Goal: Task Accomplishment & Management: Complete application form

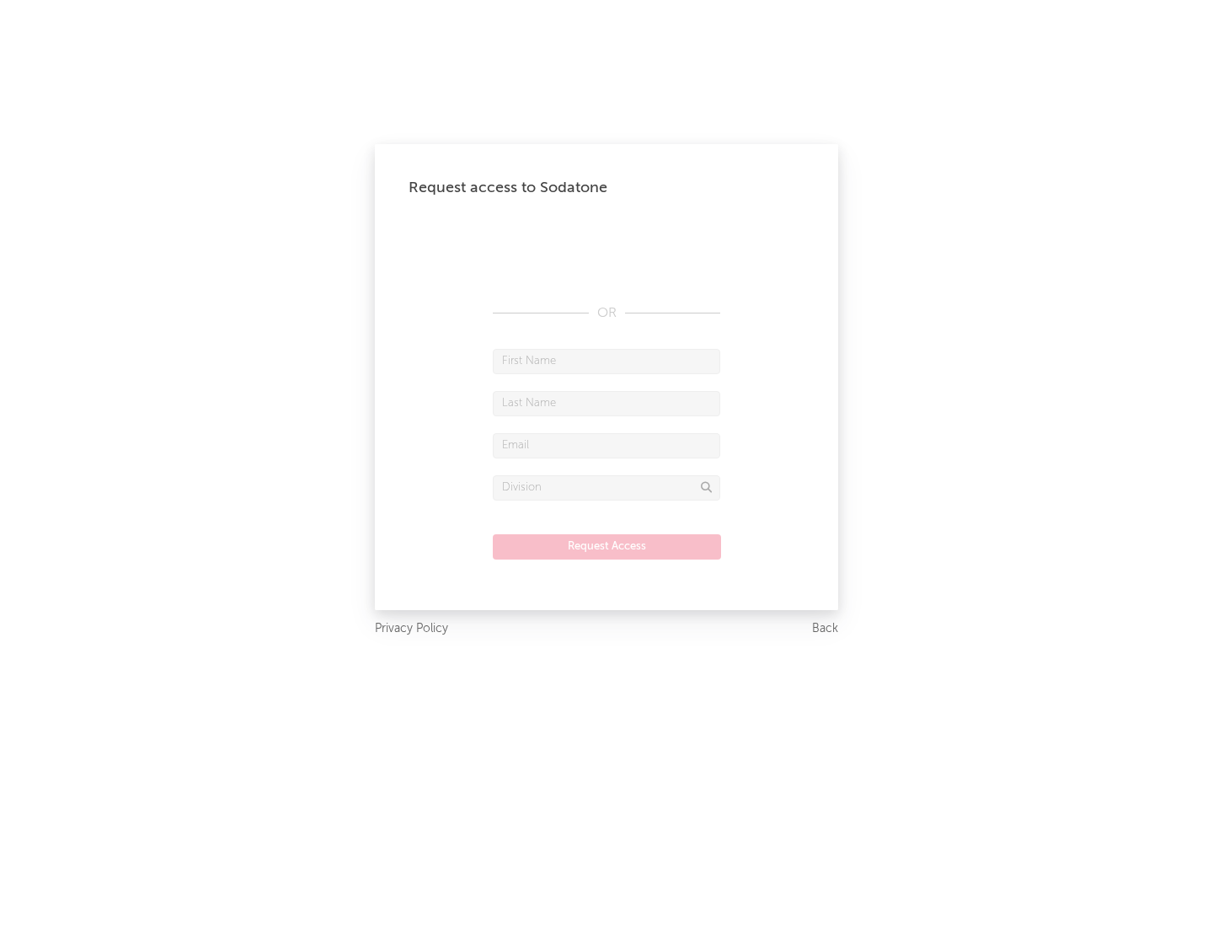
click at [606, 361] on input "text" at bounding box center [606, 361] width 227 height 25
type input "[PERSON_NAME]"
click at [606, 403] on input "text" at bounding box center [606, 403] width 227 height 25
type input "[PERSON_NAME]"
click at [606, 445] on input "text" at bounding box center [606, 445] width 227 height 25
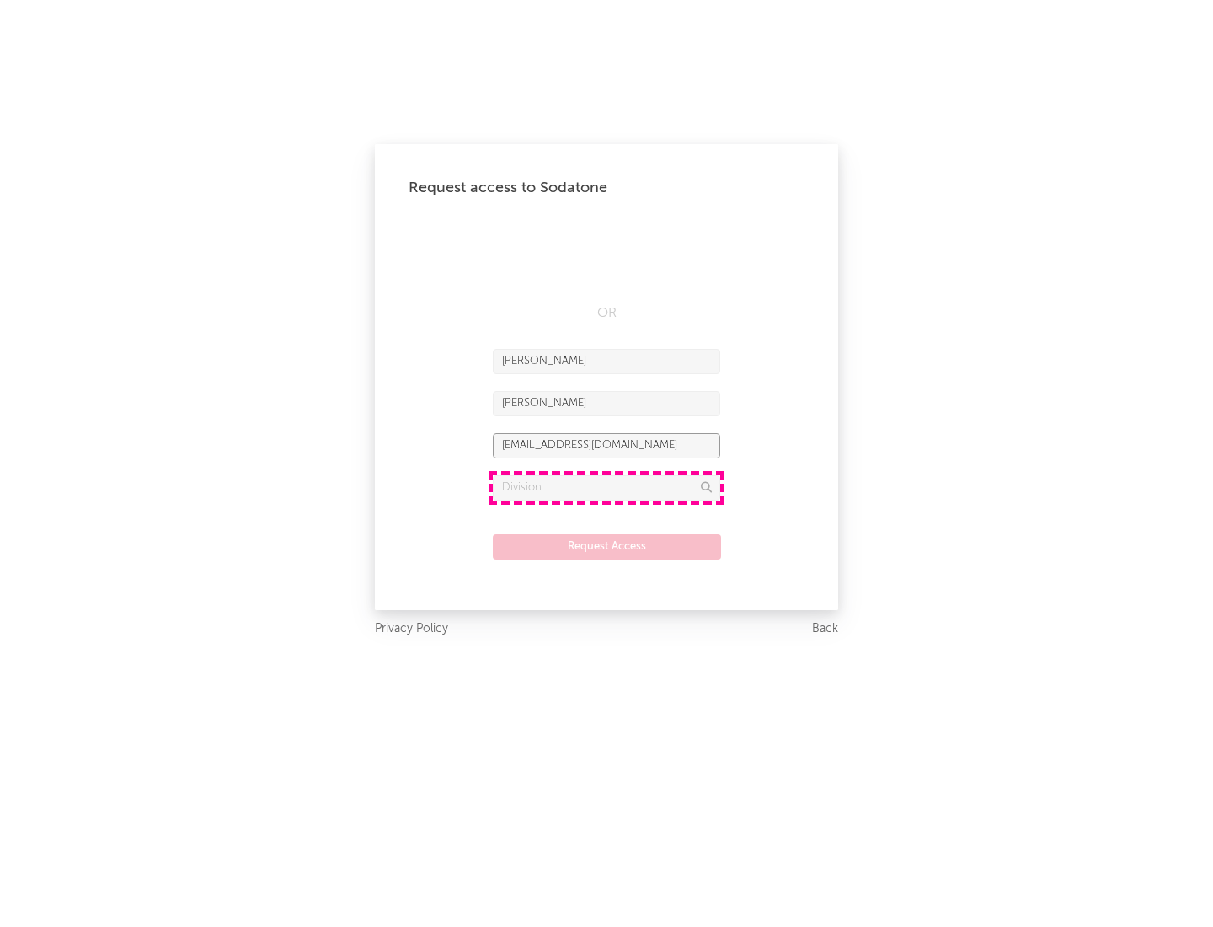
type input "[EMAIL_ADDRESS][DOMAIN_NAME]"
click at [606, 487] on input "text" at bounding box center [606, 487] width 227 height 25
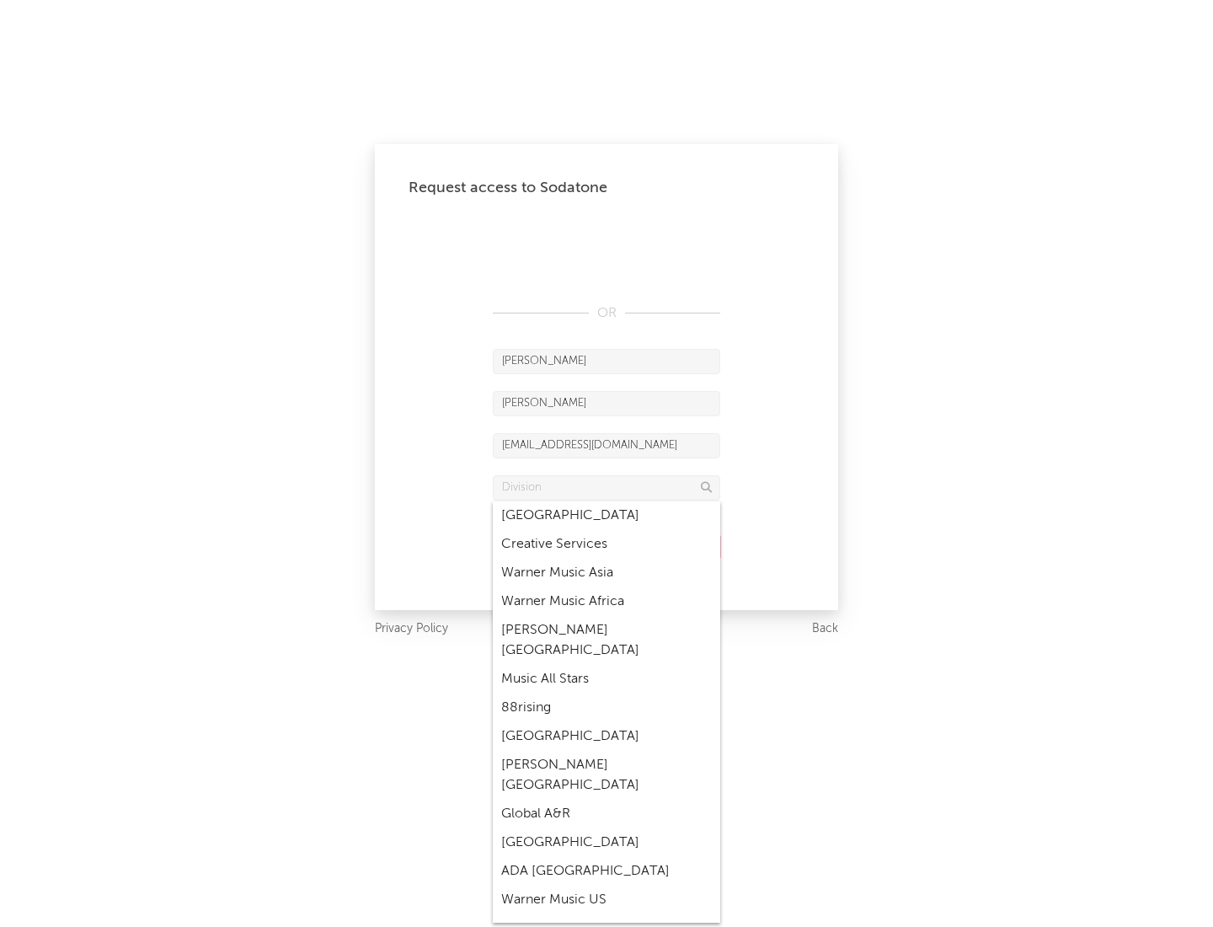
click at [606, 665] on div "Music All Stars" at bounding box center [606, 679] width 227 height 29
type input "Music All Stars"
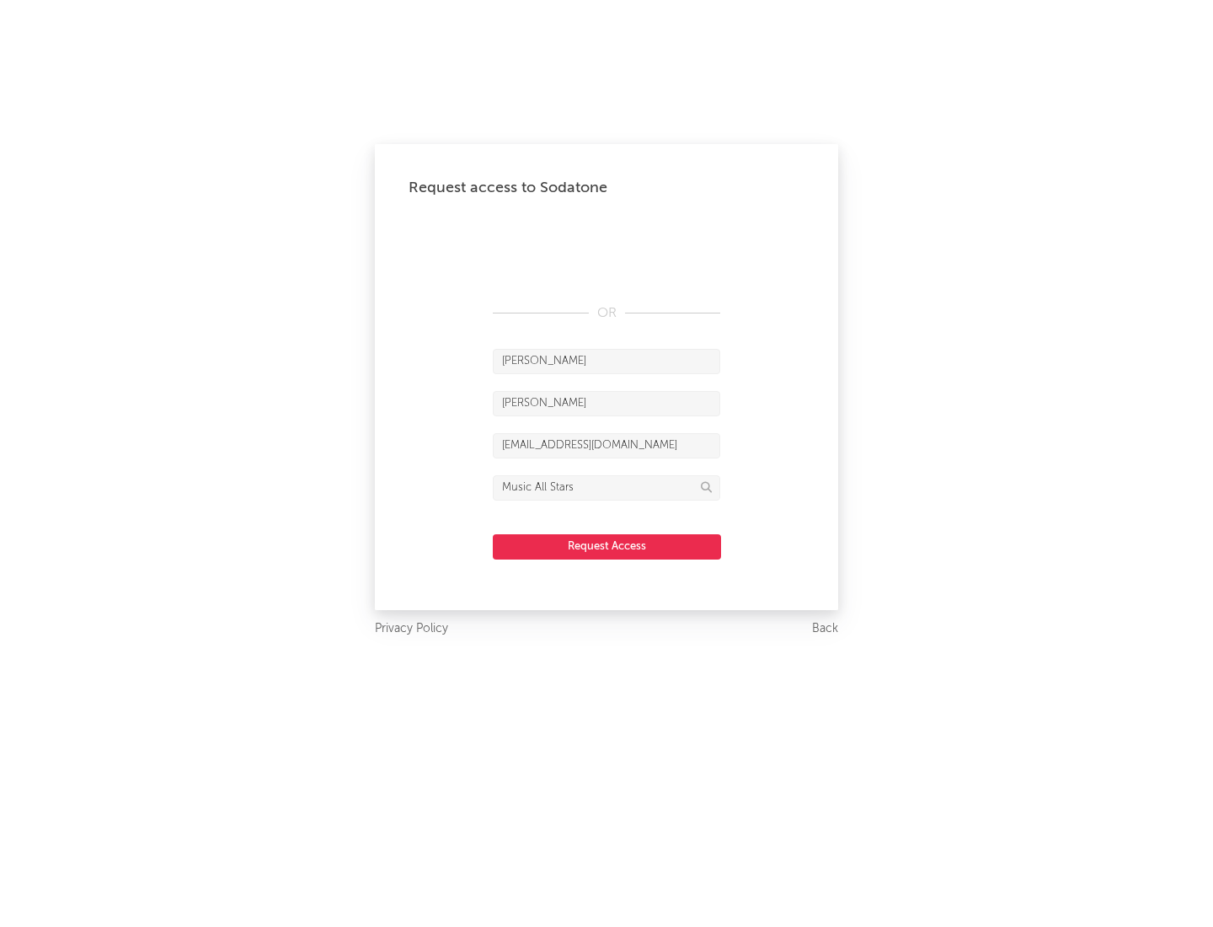
click at [606, 546] on button "Request Access" at bounding box center [607, 546] width 228 height 25
